Goal: Check status: Verify the current state of an ongoing process or item

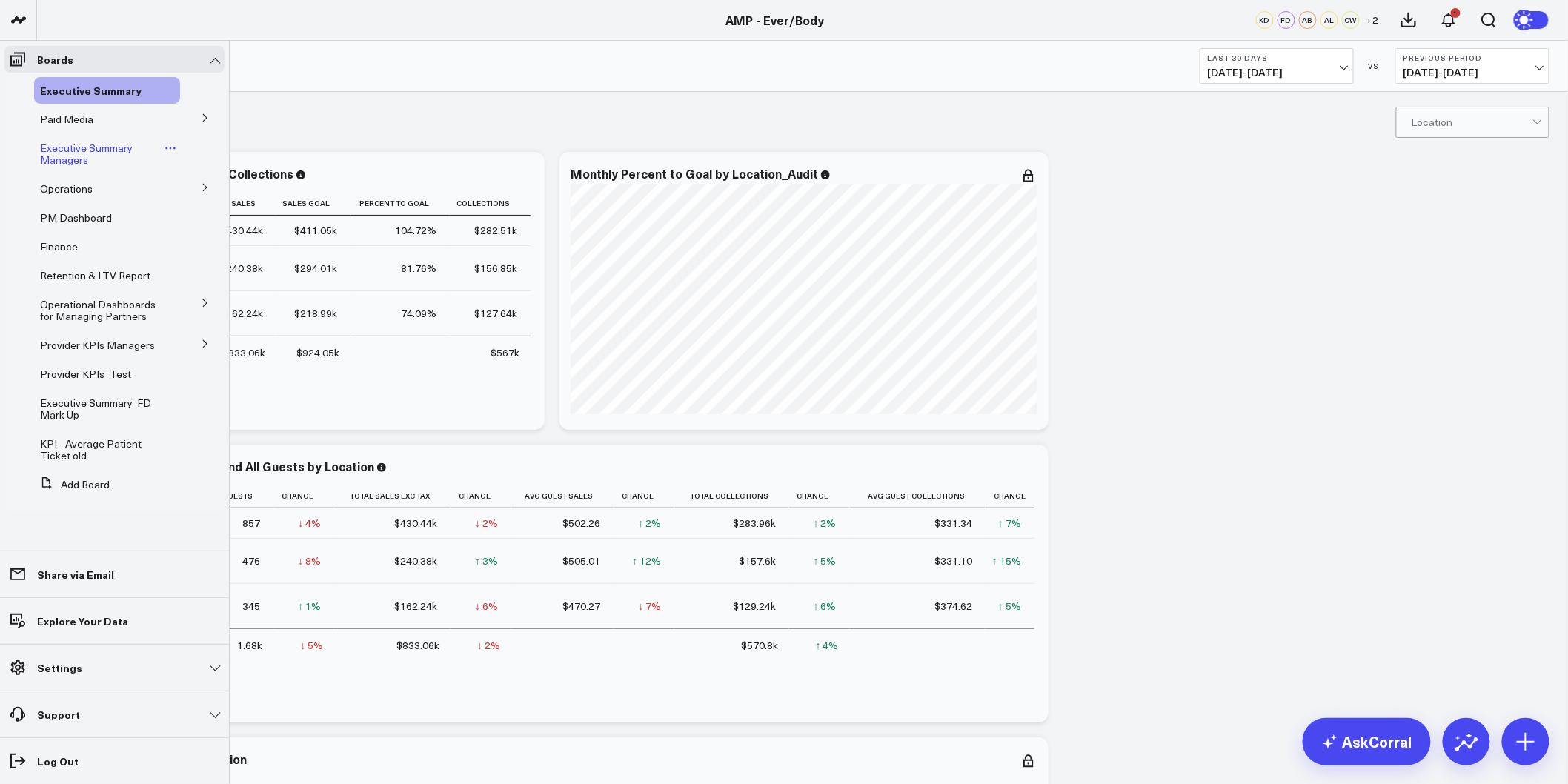
click at [64, 155] on span "Executive Summary Managers" at bounding box center [86, 154] width 92 height 26
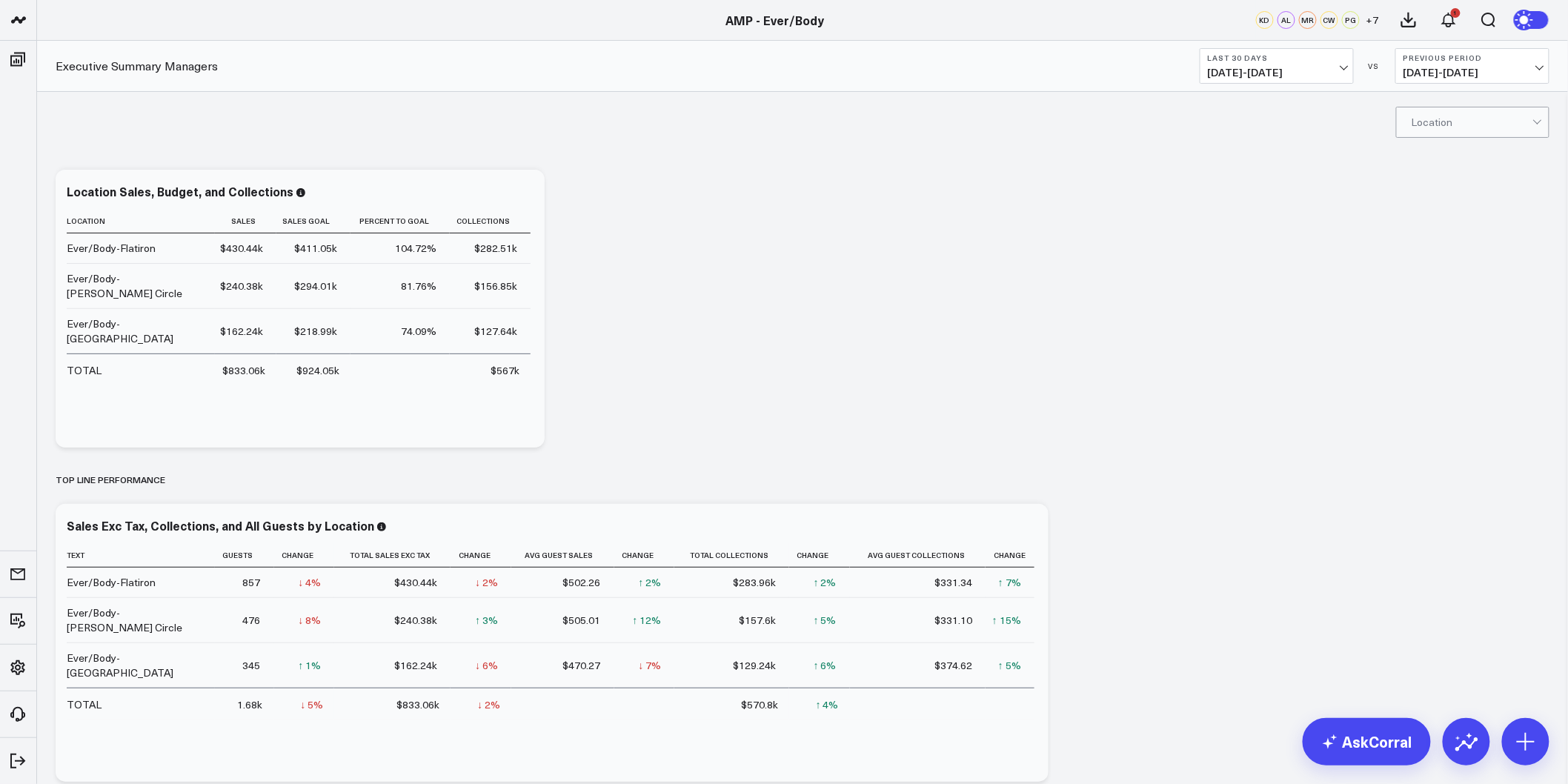
click at [1331, 73] on span "07/30/25 - 08/28/25" at bounding box center [1277, 73] width 138 height 12
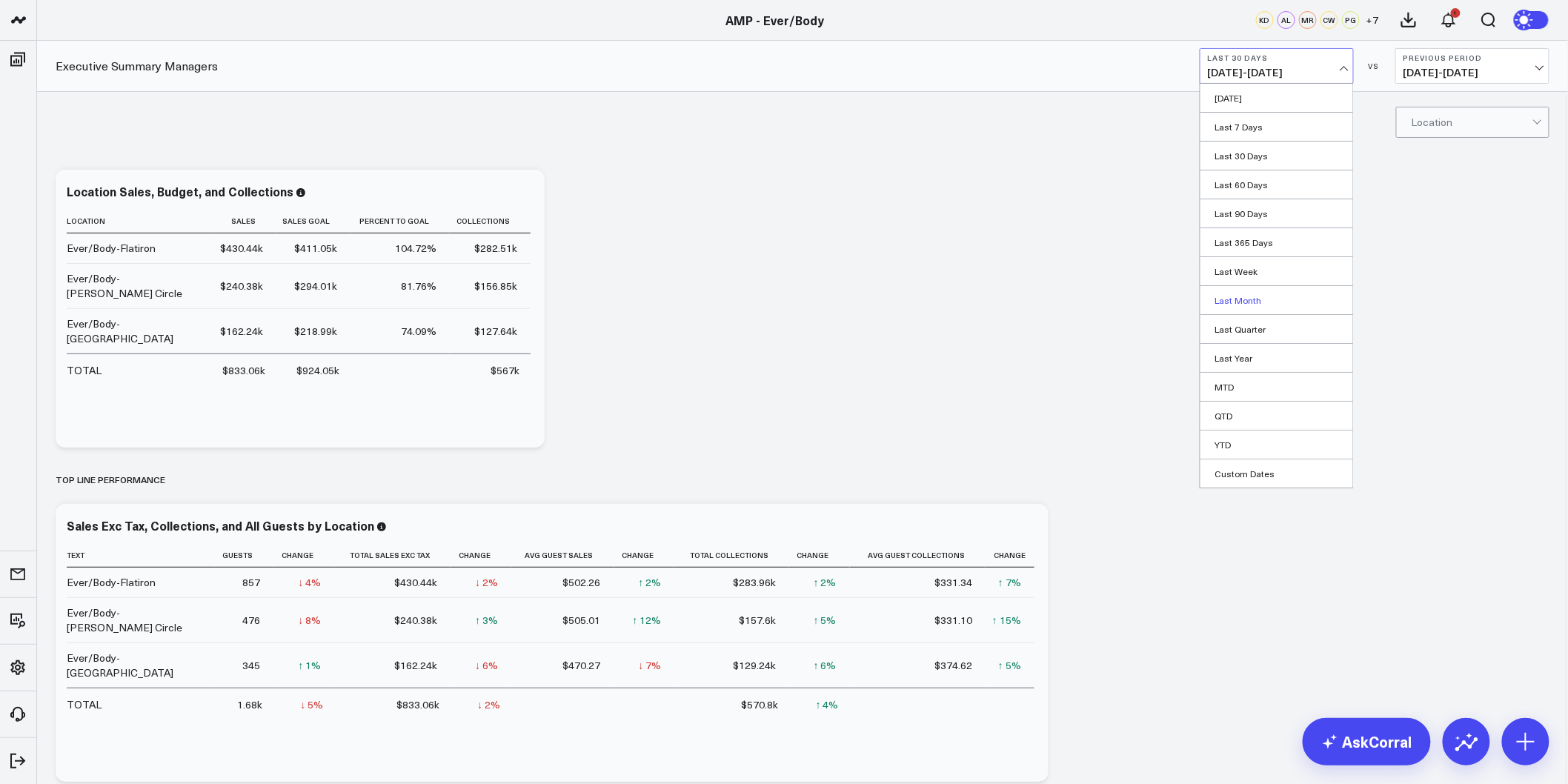
click at [1250, 305] on link "Last Month" at bounding box center [1277, 300] width 153 height 28
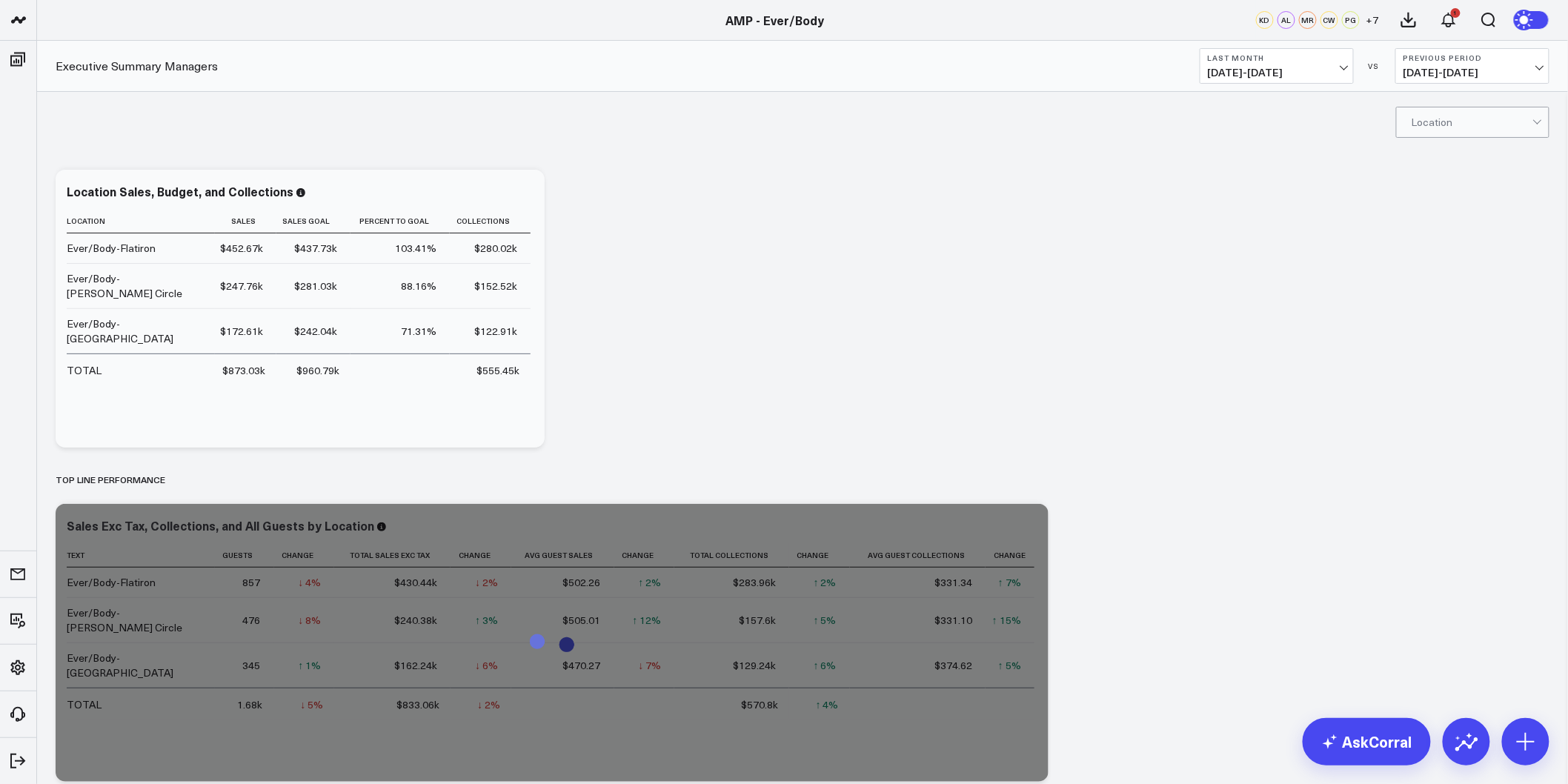
click at [1324, 70] on span "07/01/25 - 07/31/25" at bounding box center [1277, 73] width 138 height 12
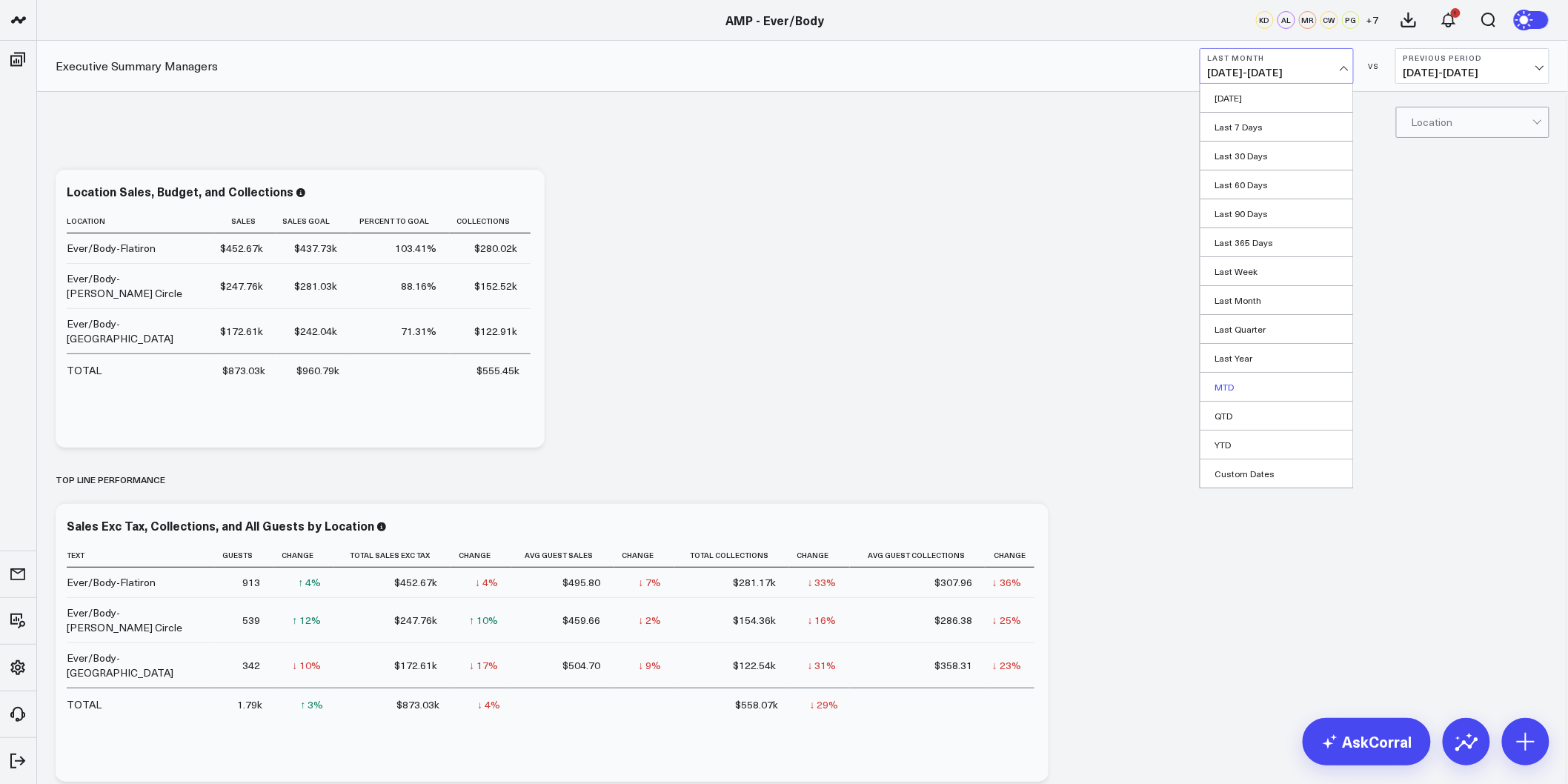
click at [1236, 387] on link "MTD" at bounding box center [1277, 386] width 153 height 28
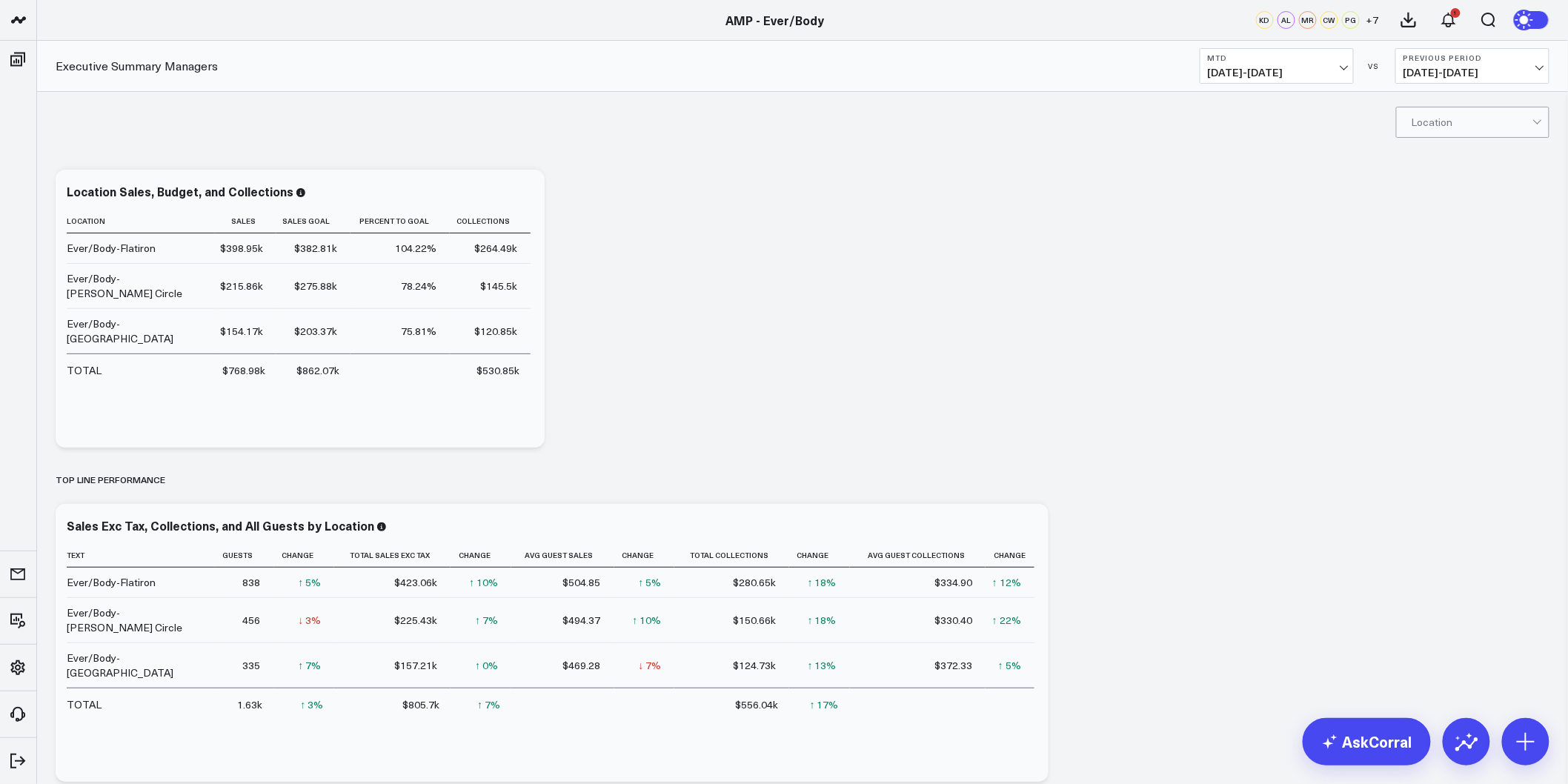
click at [1319, 62] on button "MTD 08/01/25 - 08/28/25" at bounding box center [1277, 66] width 154 height 36
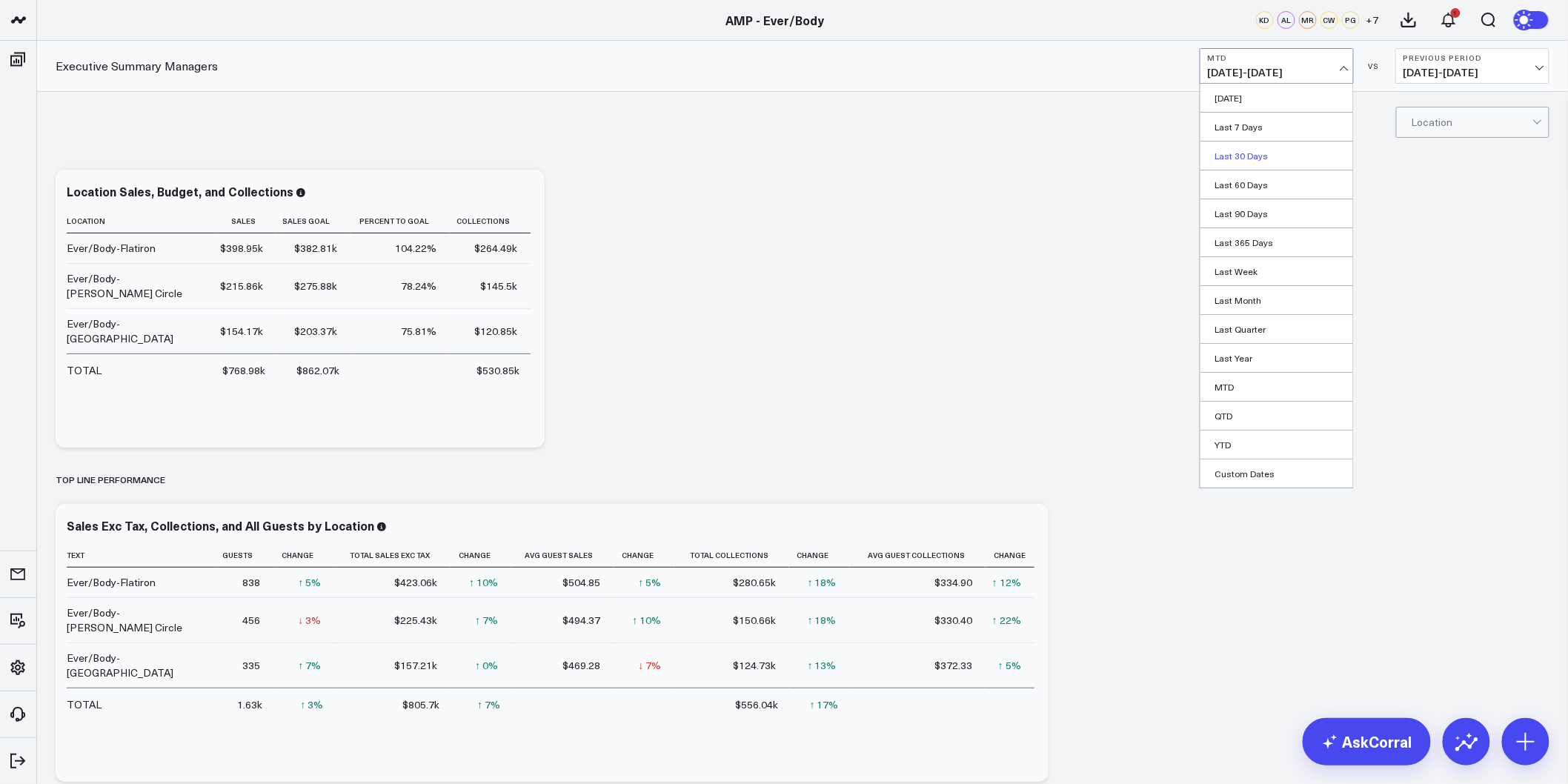
click at [1258, 157] on link "Last 30 Days" at bounding box center [1277, 155] width 153 height 28
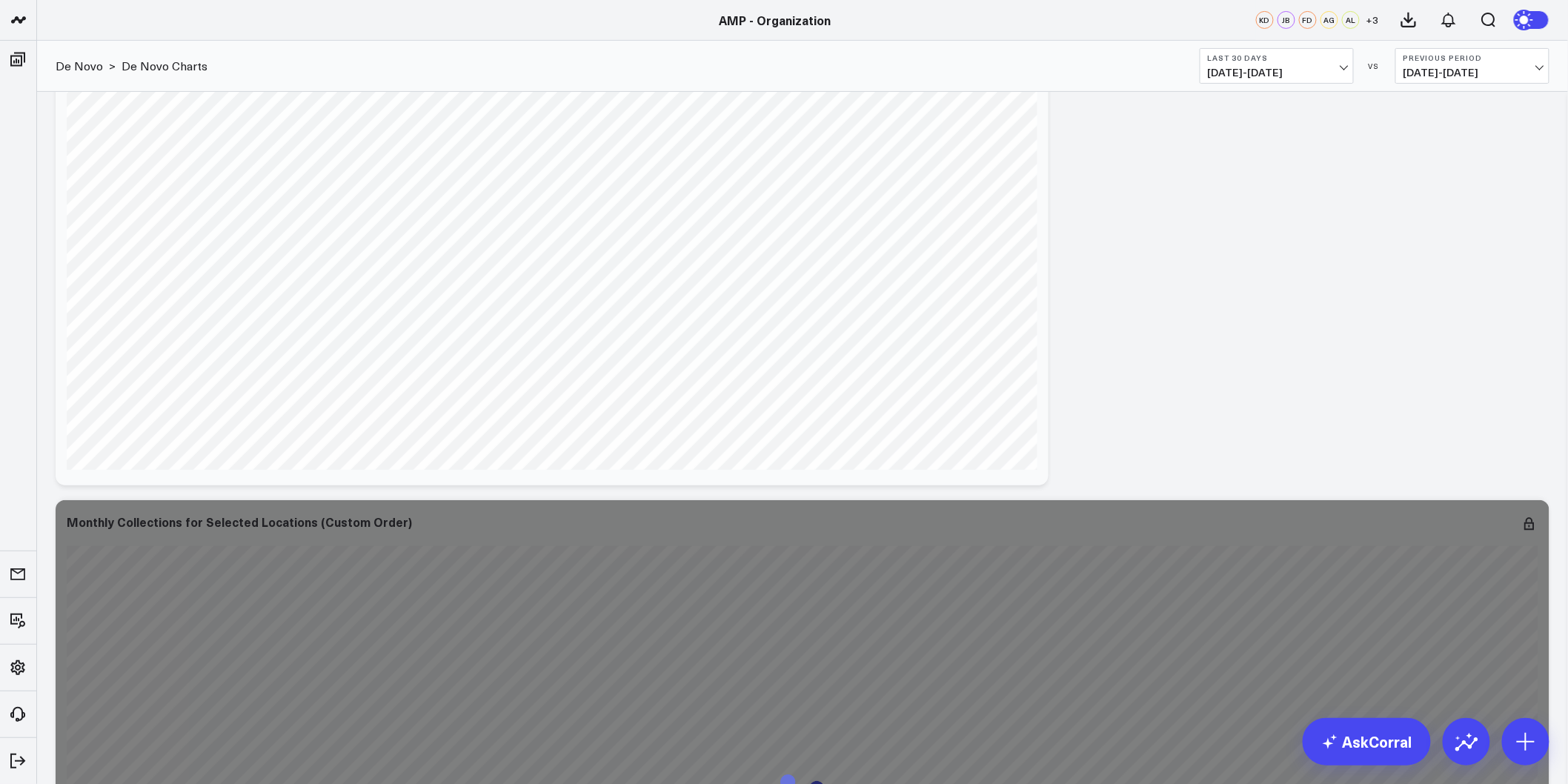
scroll to position [494, 0]
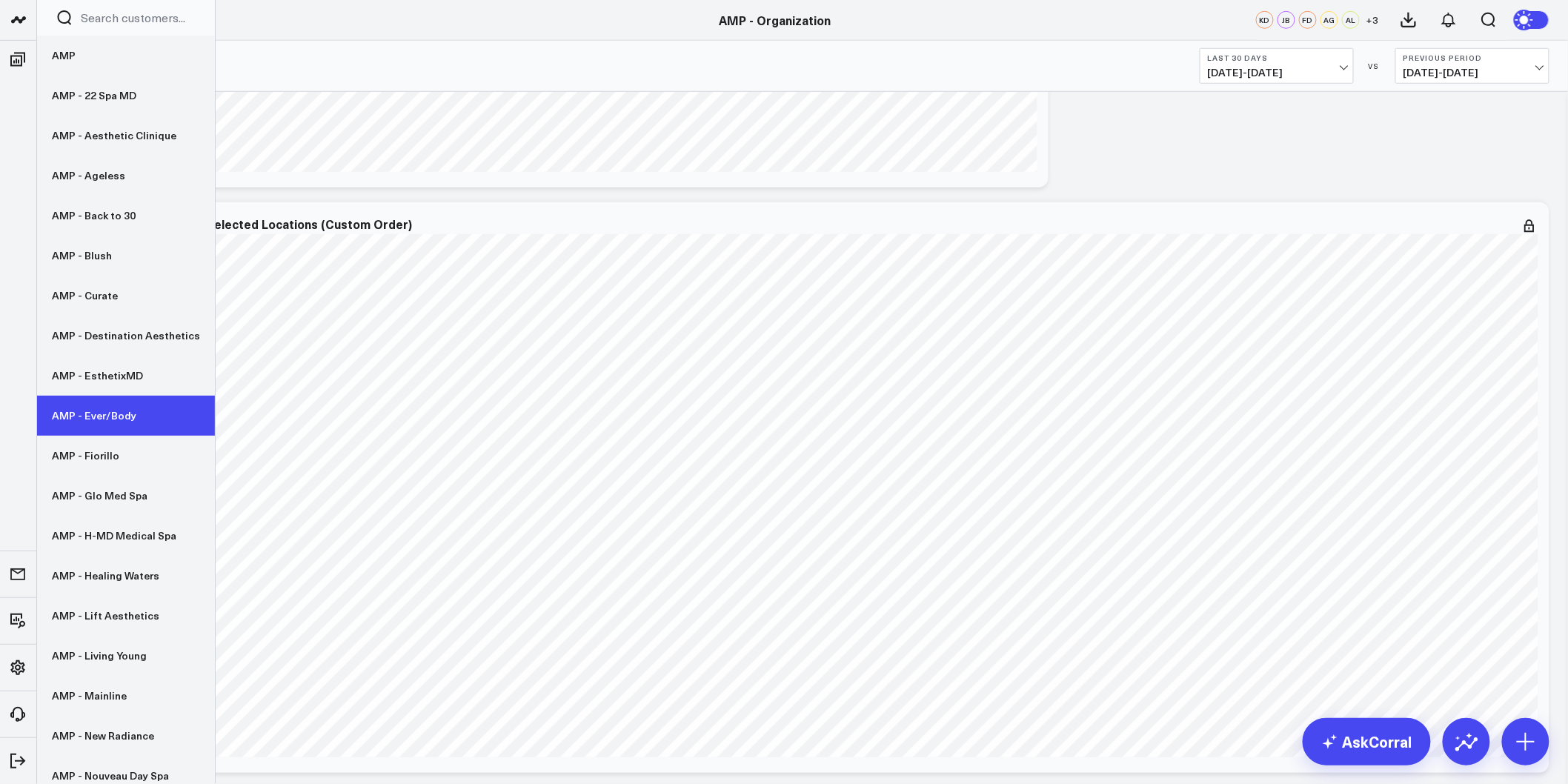
click at [126, 422] on link "AMP - Ever/Body" at bounding box center [126, 415] width 178 height 40
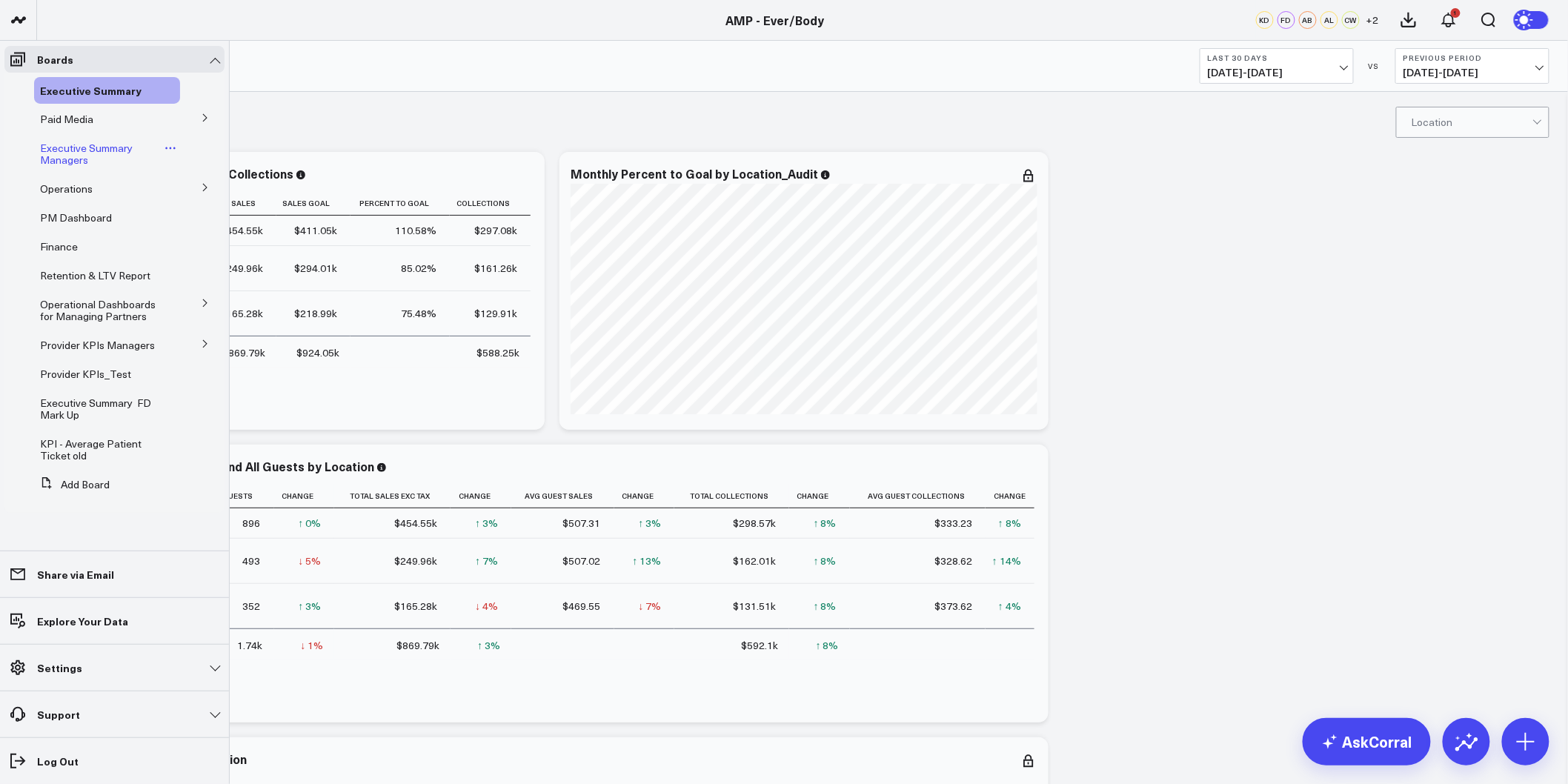
click at [70, 151] on span "Executive Summary Managers" at bounding box center [86, 154] width 92 height 26
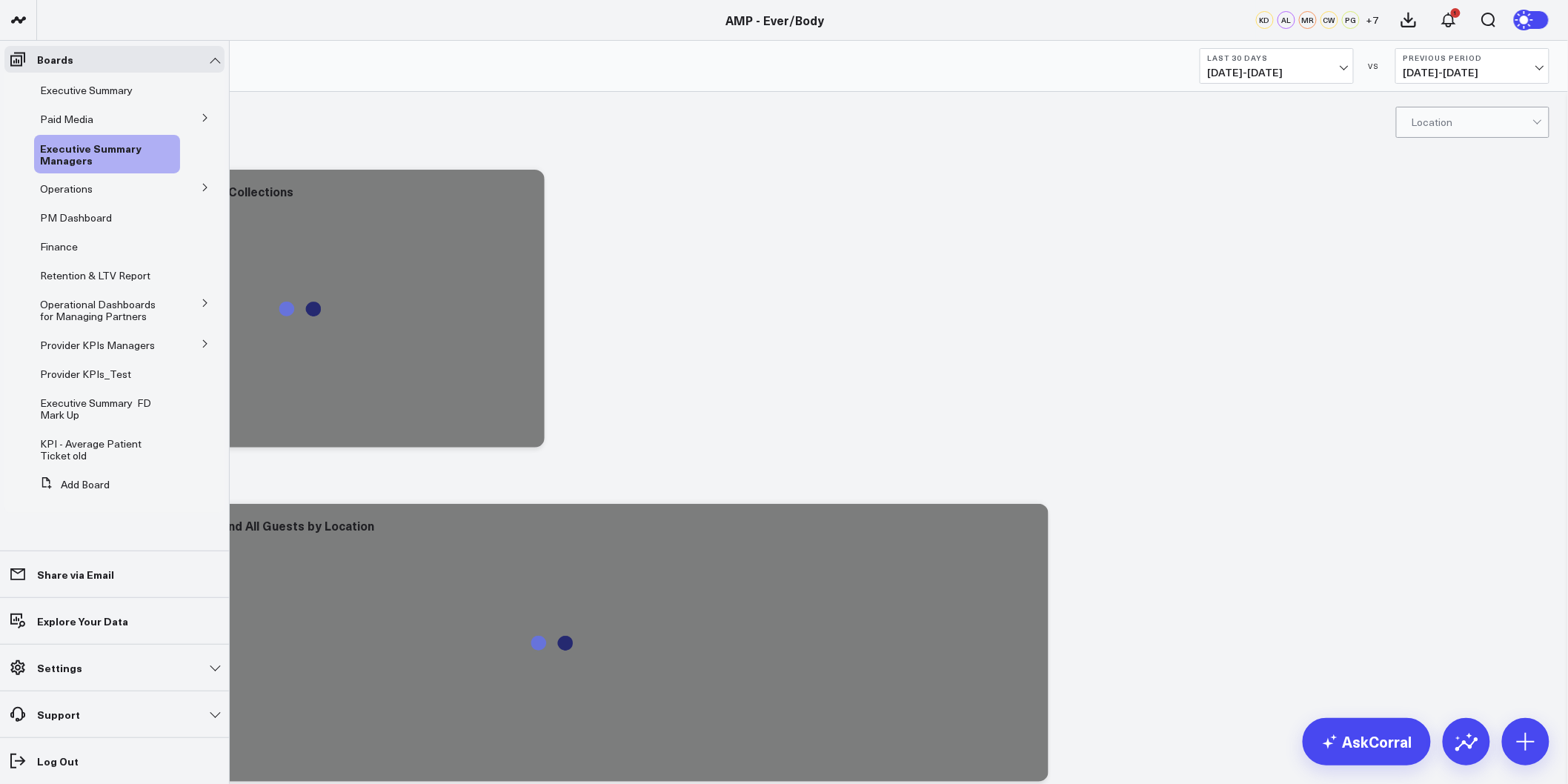
click at [203, 342] on icon at bounding box center [205, 343] width 9 height 9
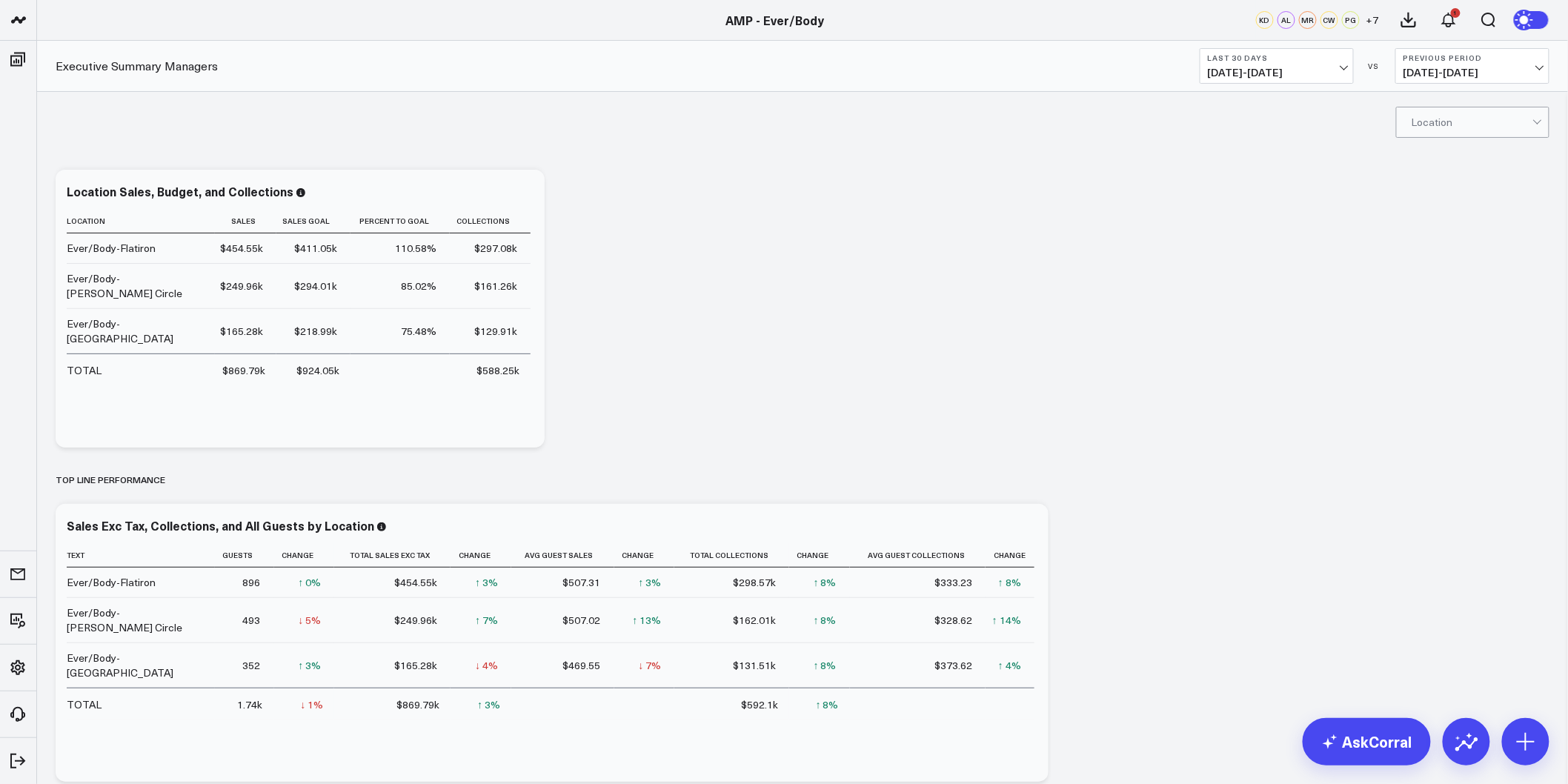
click at [1286, 61] on b "Last 30 Days" at bounding box center [1277, 57] width 138 height 9
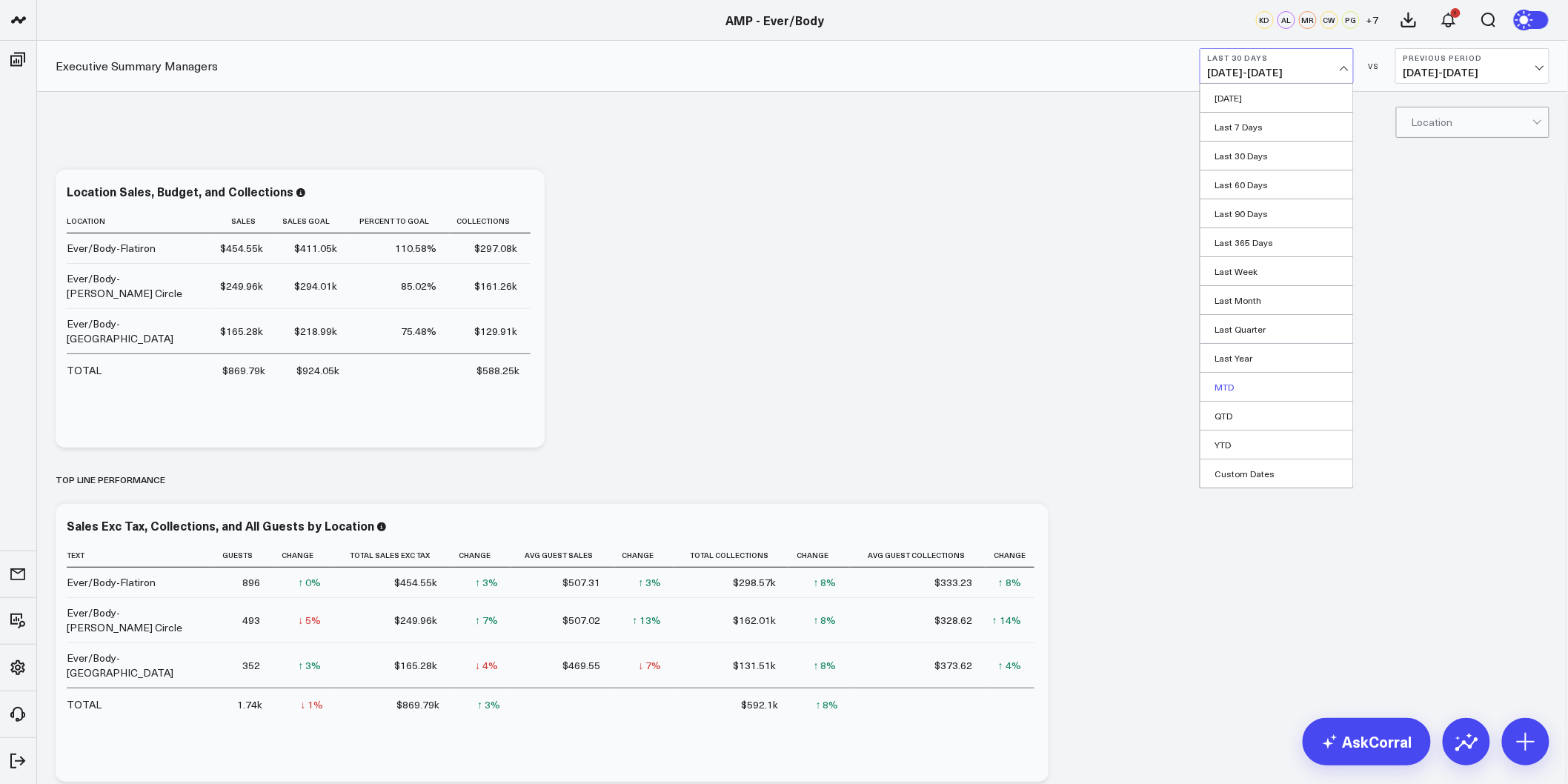
click at [1235, 380] on link "MTD" at bounding box center [1277, 386] width 153 height 28
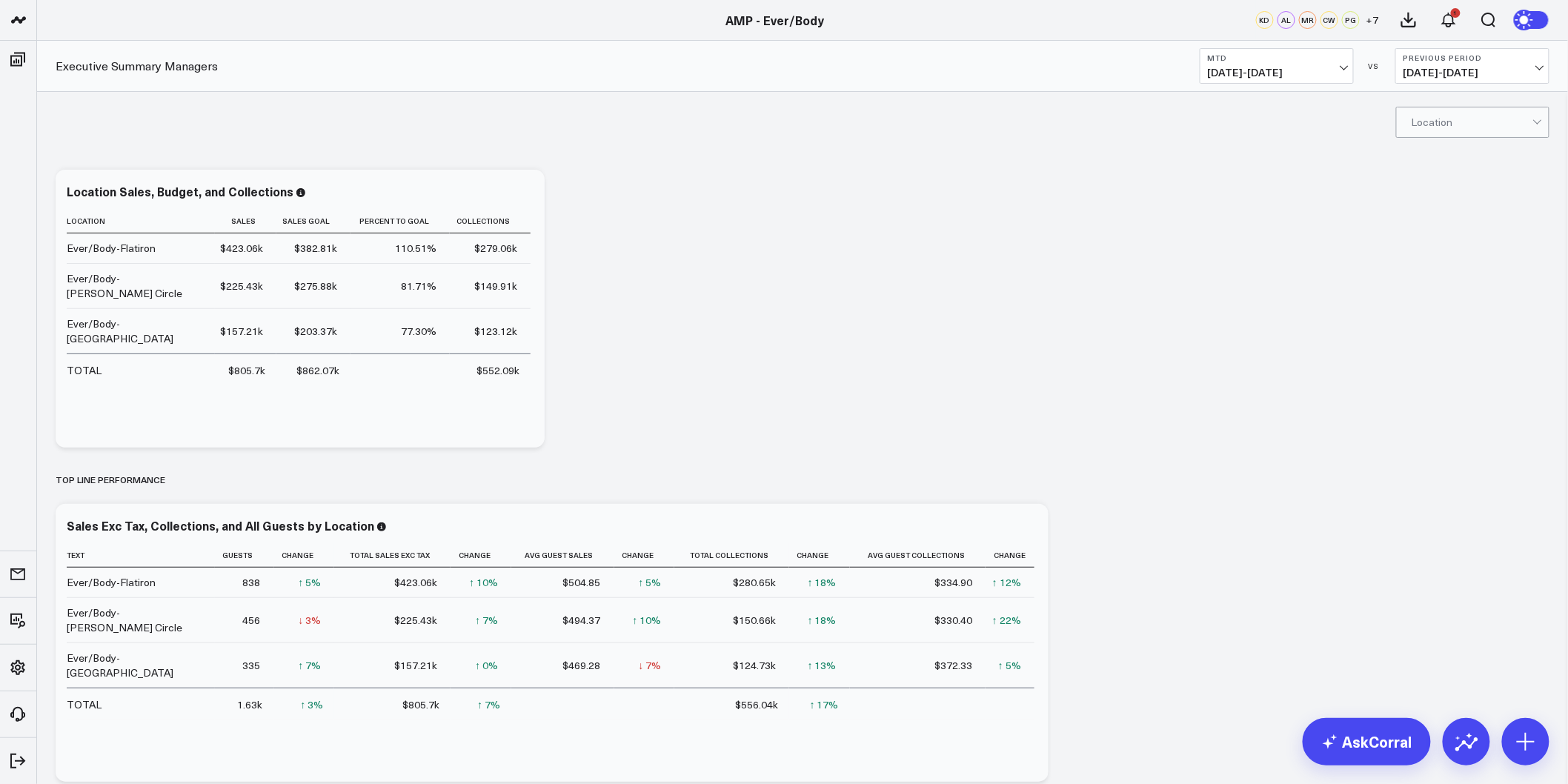
click at [1484, 68] on span "07/04/25 - 07/31/25" at bounding box center [1472, 73] width 138 height 12
click at [1438, 125] on link "MoM" at bounding box center [1472, 126] width 153 height 28
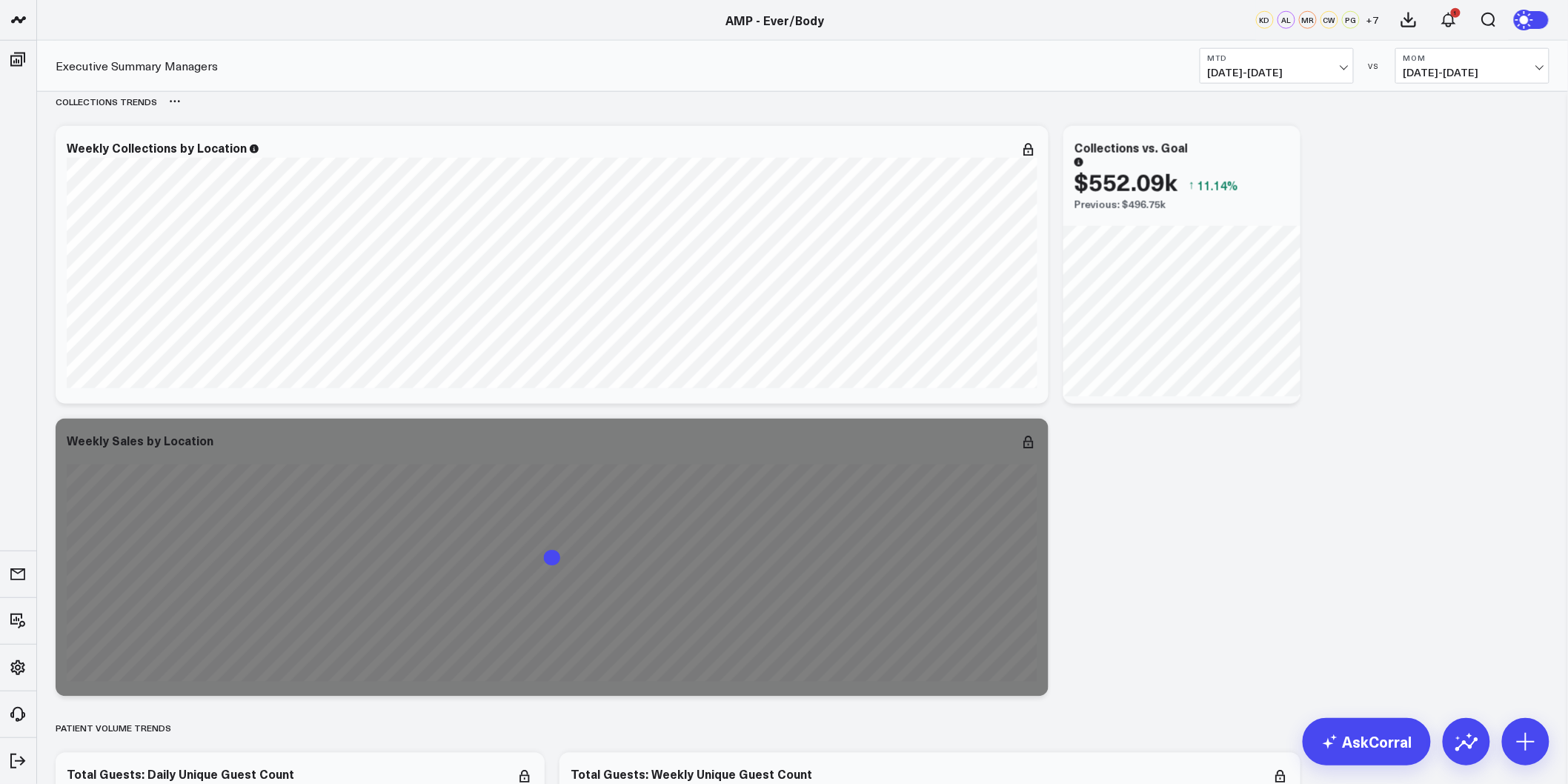
scroll to position [740, 0]
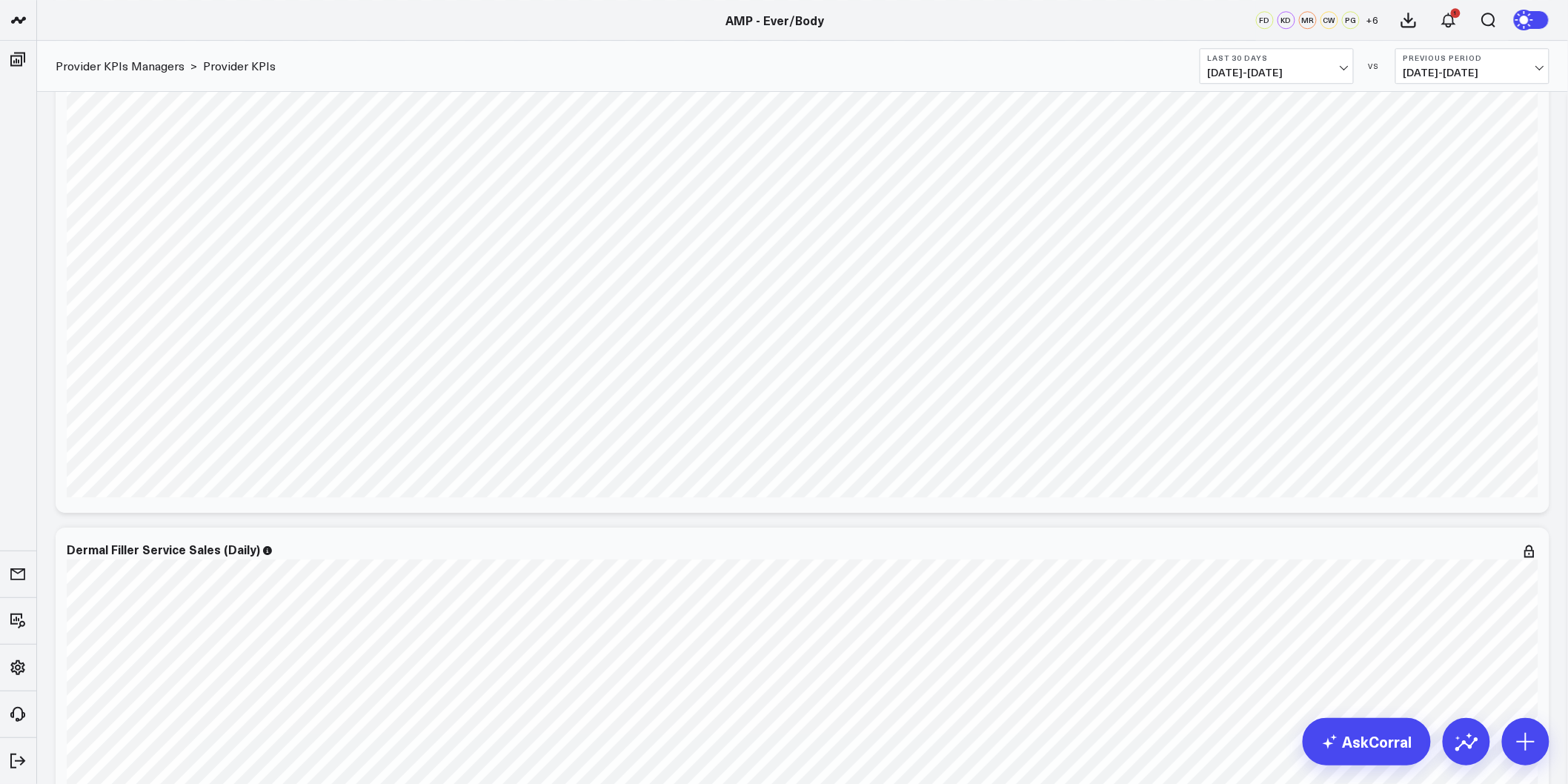
scroll to position [1467, 0]
